Goal: Information Seeking & Learning: Learn about a topic

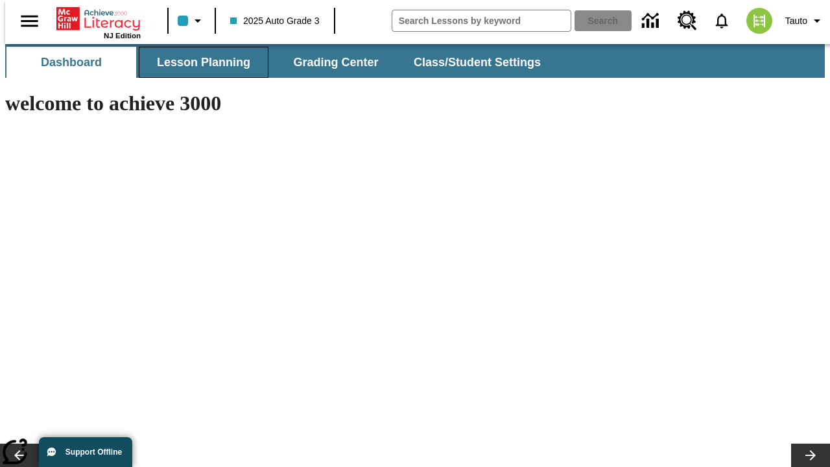
click at [198, 62] on button "Lesson Planning" at bounding box center [204, 62] width 130 height 31
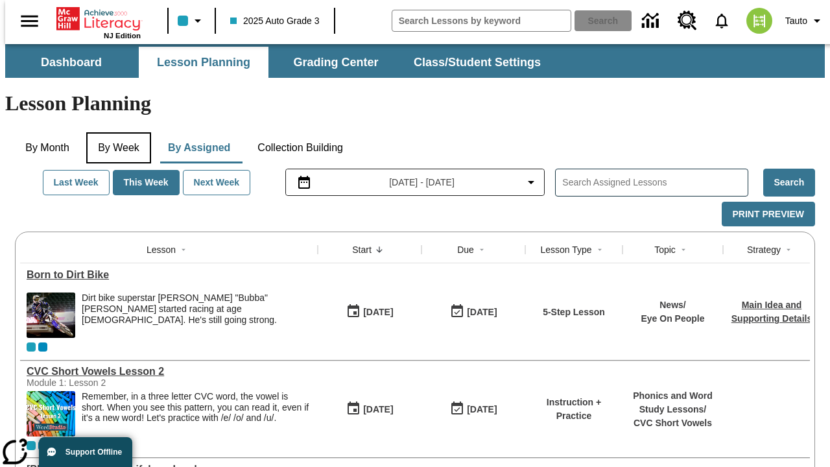
click at [116, 132] on button "By Week" at bounding box center [118, 147] width 65 height 31
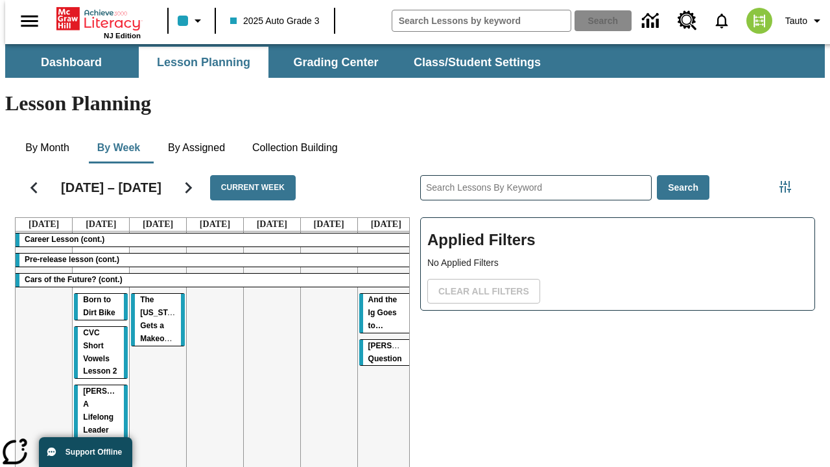
click at [380, 325] on tr "Career Lesson (cont.) Pre-release lesson (cont.) Cars of the Future? (cont.) Bo…" at bounding box center [215, 412] width 399 height 362
